Goal: Task Accomplishment & Management: Use online tool/utility

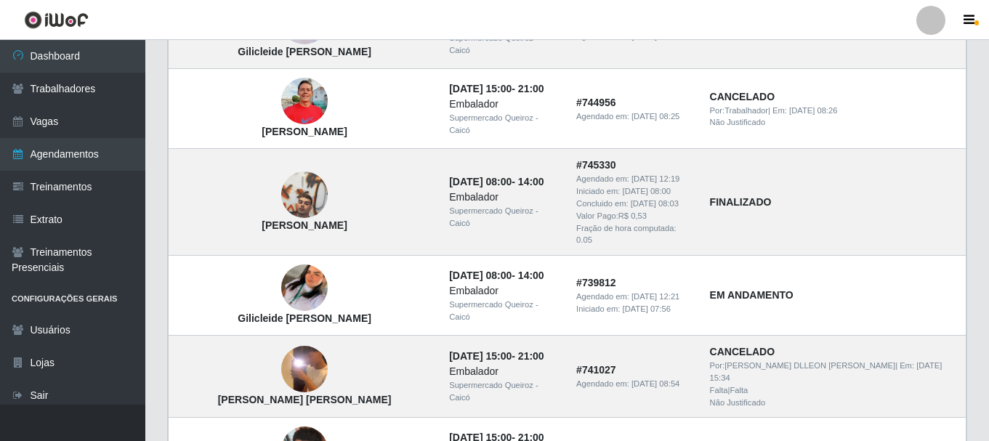
scroll to position [581, 0]
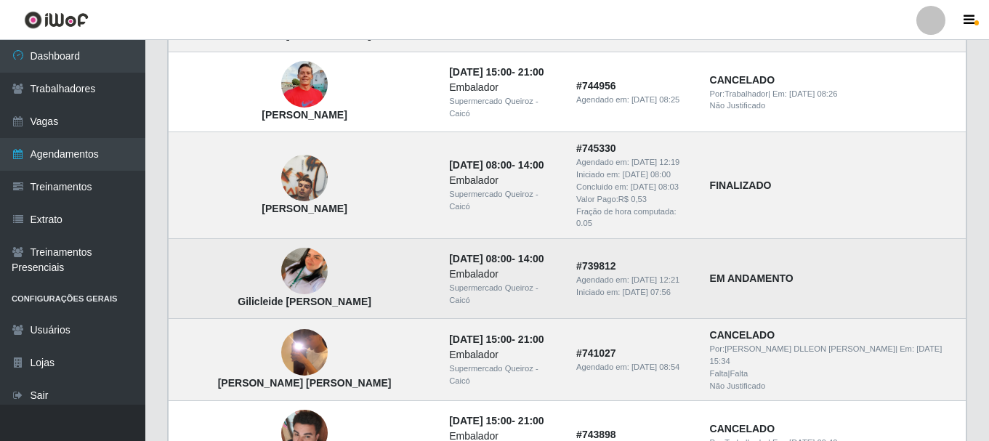
click at [362, 247] on td "Gilicleide [PERSON_NAME]" at bounding box center [305, 279] width 272 height 80
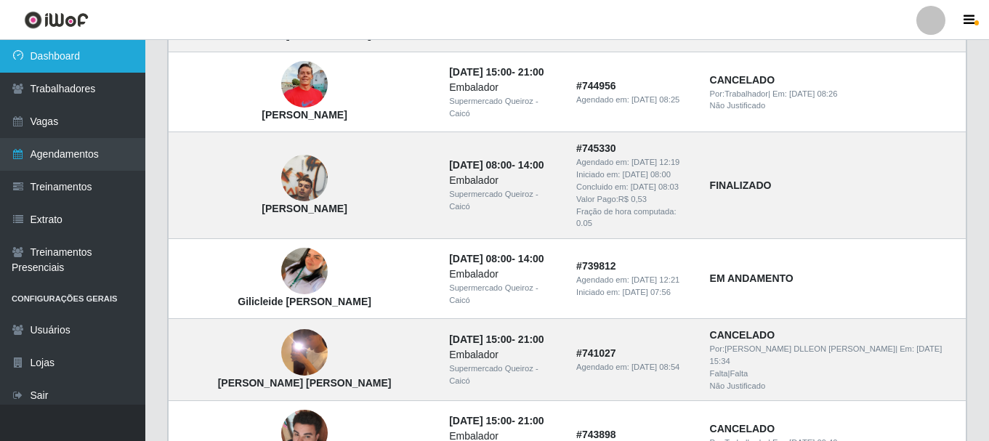
click at [103, 52] on link "Dashboard" at bounding box center [72, 56] width 145 height 33
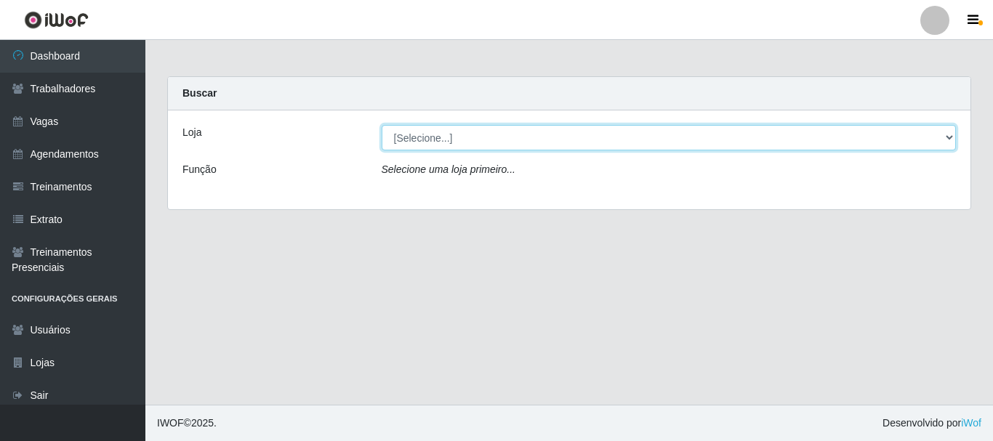
click at [416, 132] on select "[Selecione...] Supermercado Queiroz - Caicó" at bounding box center [668, 137] width 575 height 25
click at [381, 125] on select "[Selecione...] Supermercado Queiroz - Caicó" at bounding box center [668, 137] width 575 height 25
click at [432, 140] on select "[Selecione...] Supermercado Queiroz - Caicó" at bounding box center [668, 137] width 575 height 25
select select "512"
click at [381, 125] on select "[Selecione...] Supermercado Queiroz - Caicó" at bounding box center [668, 137] width 575 height 25
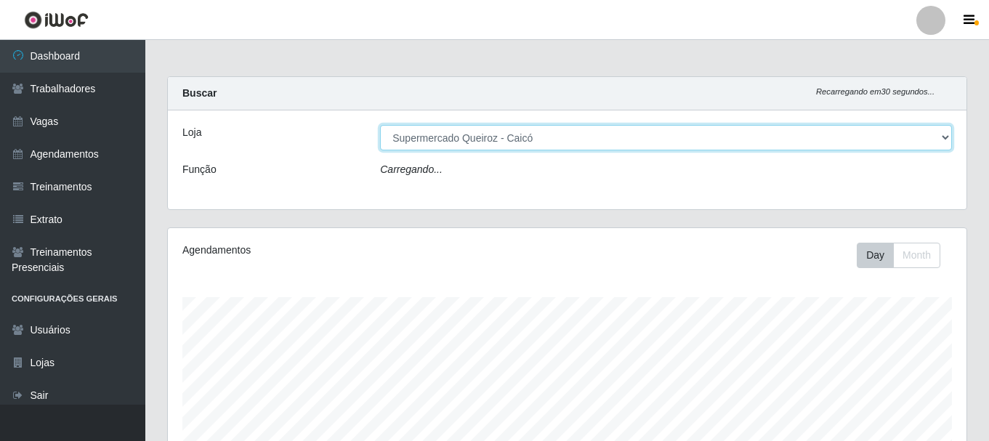
scroll to position [302, 799]
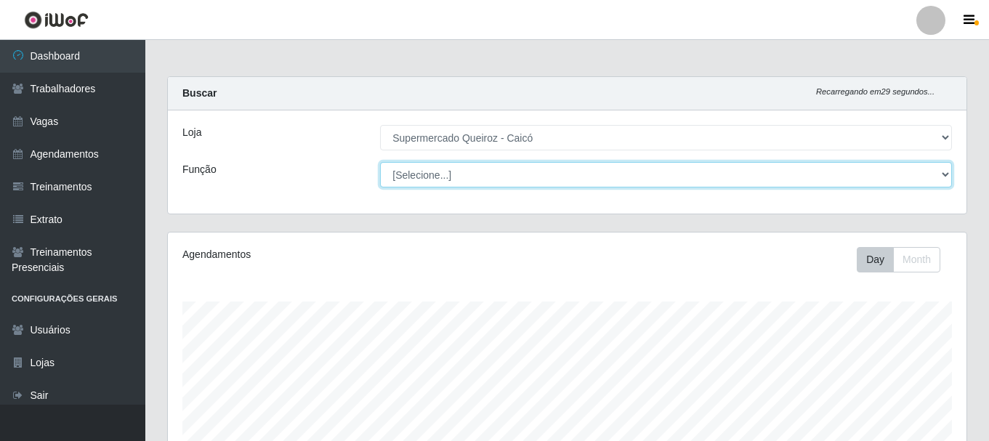
click at [436, 171] on select "[Selecione...] Embalador Embalador + Embalador ++" at bounding box center [666, 174] width 572 height 25
select select "1"
click at [380, 162] on select "[Selecione...] Embalador Embalador + Embalador ++" at bounding box center [666, 174] width 572 height 25
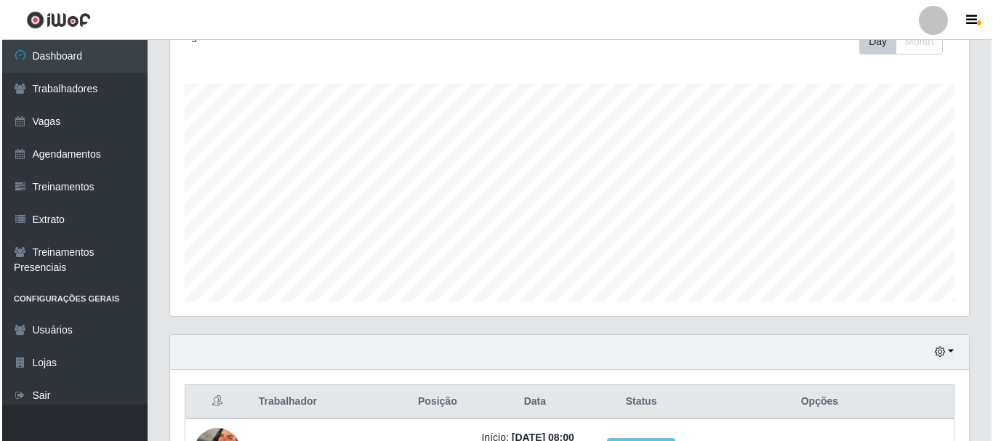
scroll to position [416, 0]
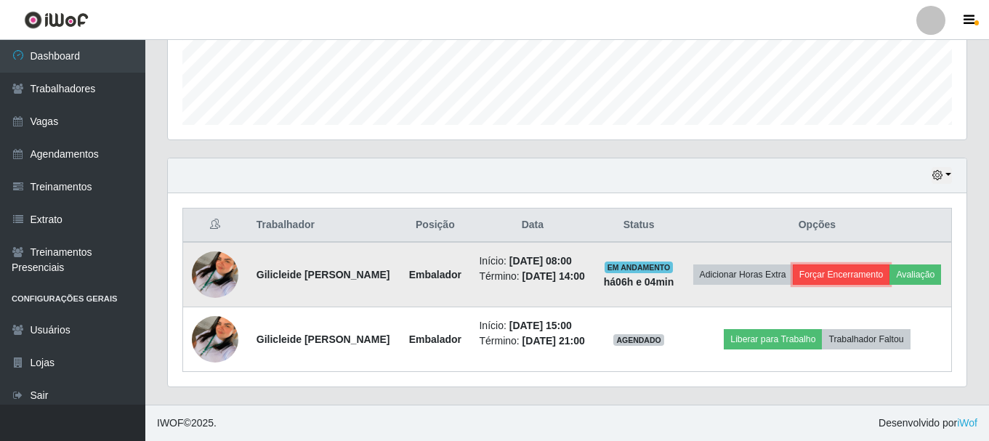
click at [878, 264] on button "Forçar Encerramento" at bounding box center [841, 274] width 97 height 20
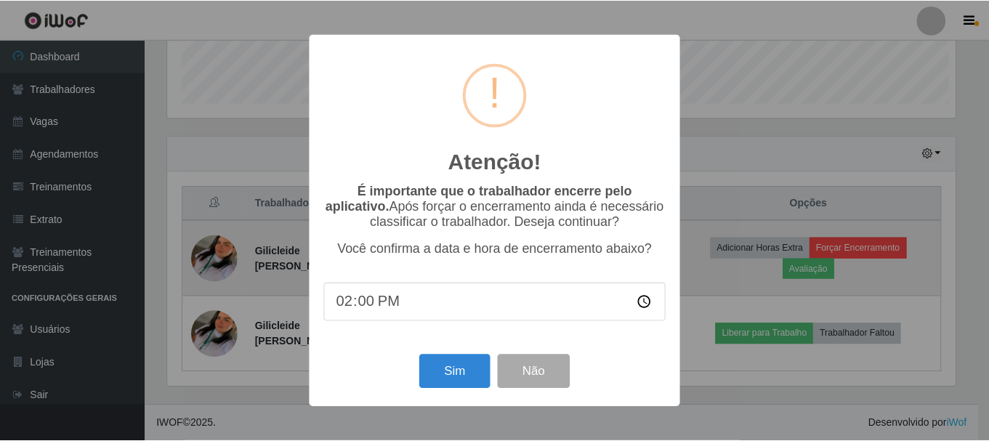
scroll to position [302, 791]
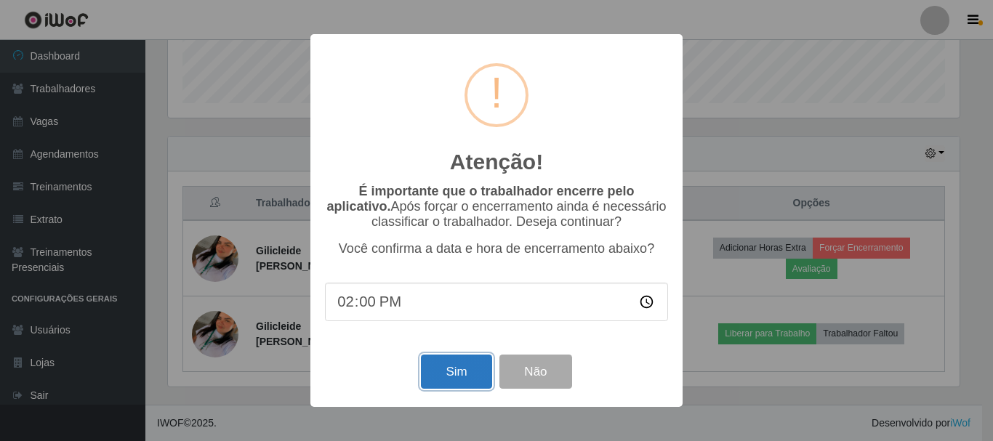
click at [440, 369] on button "Sim" at bounding box center [456, 372] width 70 height 34
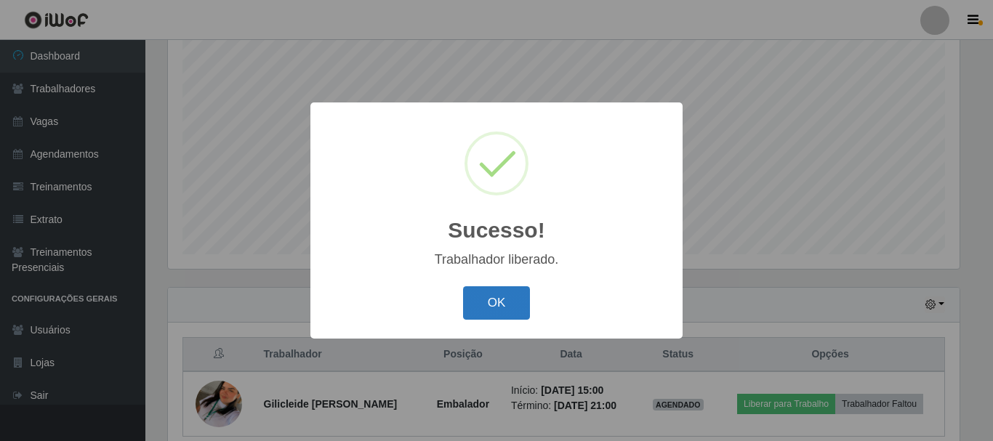
click at [493, 302] on button "OK" at bounding box center [497, 303] width 68 height 34
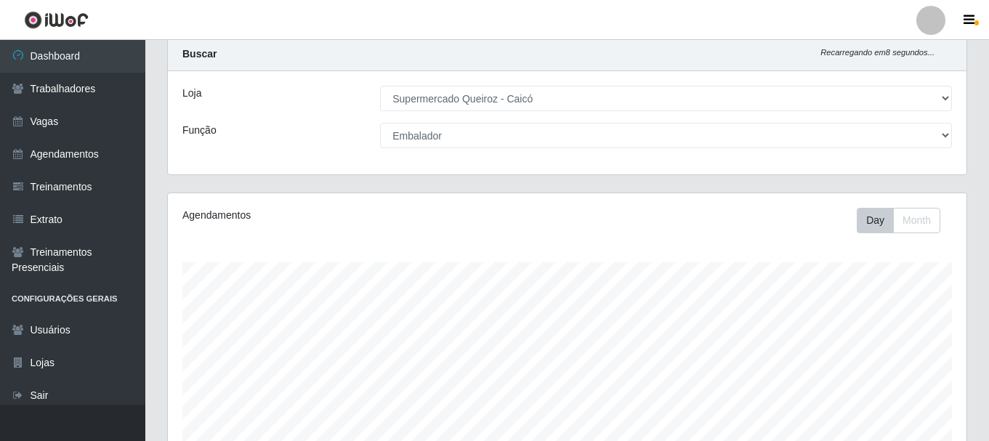
scroll to position [0, 0]
